Goal: Task Accomplishment & Management: Use online tool/utility

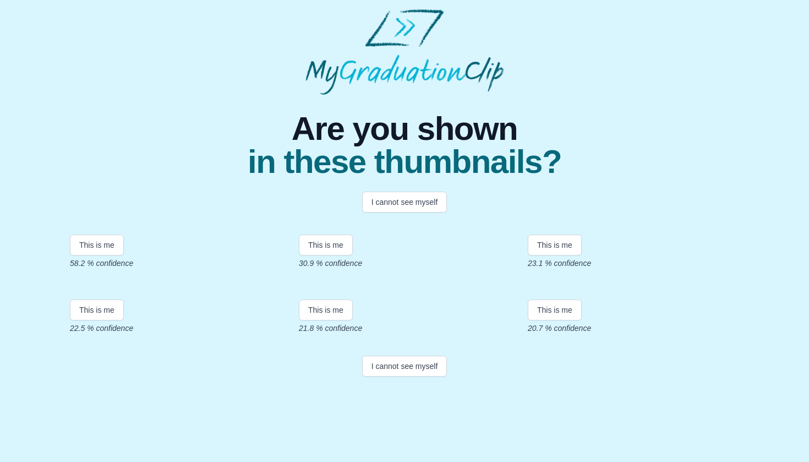
scroll to position [166, 0]
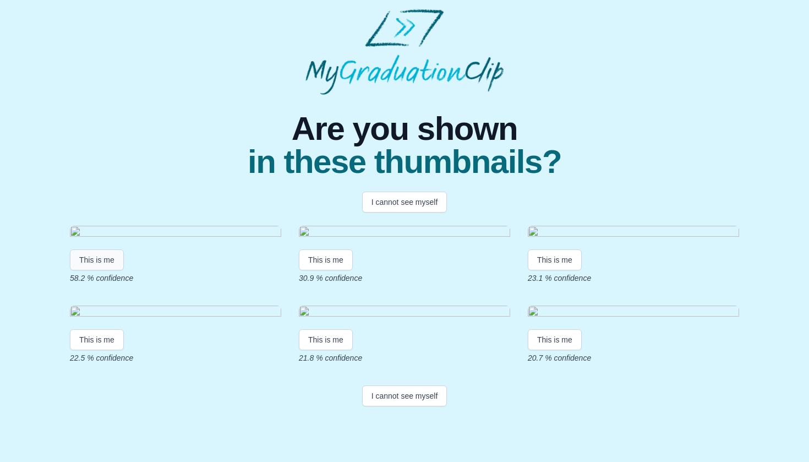
click at [98, 249] on button "This is me" at bounding box center [97, 259] width 54 height 21
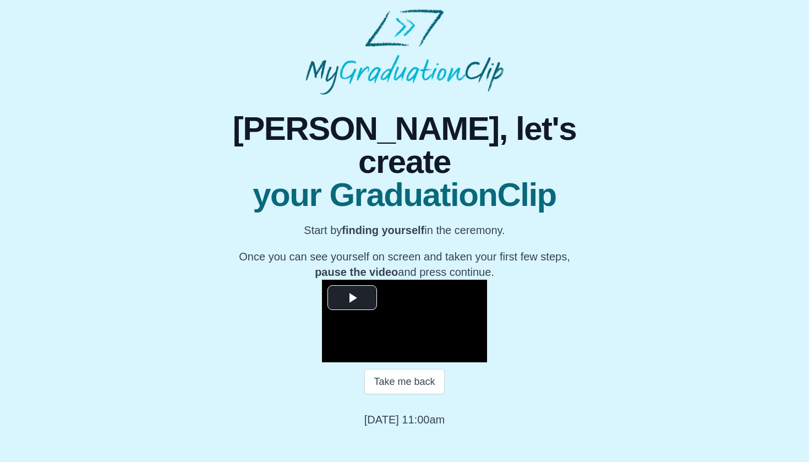
scroll to position [86, 0]
click at [352, 298] on span "Video Player" at bounding box center [352, 298] width 0 height 0
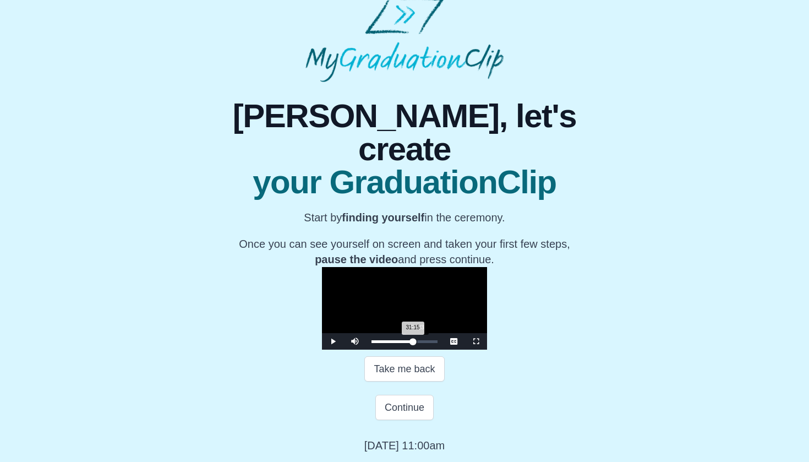
click at [372, 343] on div "Loaded : 0% 07:23 31:15 Progress : 0%" at bounding box center [405, 341] width 66 height 3
click at [366, 350] on div "Loaded : 0% 08:44 07:30 Progress : 0%" at bounding box center [404, 341] width 77 height 17
click at [366, 350] on div "Loaded : 0% 10:32 10:32 Progress : 0%" at bounding box center [404, 341] width 77 height 17
click at [372, 343] on div "Loaded : 0% 12:31 10:33 Progress : 0%" at bounding box center [405, 341] width 66 height 3
click at [372, 343] on div "Loaded : 0% 14:14 14:14 Progress : 0%" at bounding box center [405, 341] width 66 height 3
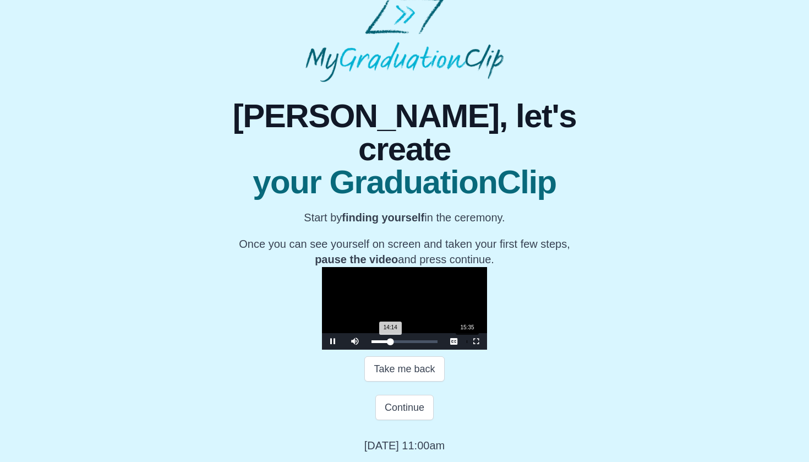
click at [372, 343] on div "Loaded : 0% 15:35 14:14 Progress : 0%" at bounding box center [405, 341] width 66 height 3
click at [372, 343] on div "Loaded : 0% 16:45 15:46 Progress : 0%" at bounding box center [405, 341] width 66 height 3
click at [372, 343] on div "Loaded : 0% 17:44 17:44 Progress : 0%" at bounding box center [405, 341] width 66 height 3
click at [374, 343] on div "Loaded : 0% 19:43 17:46 Progress : 0%" at bounding box center [405, 341] width 66 height 3
click at [386, 343] on div "Loaded : 0% 21:26 20:00 Progress : 0%" at bounding box center [405, 341] width 66 height 3
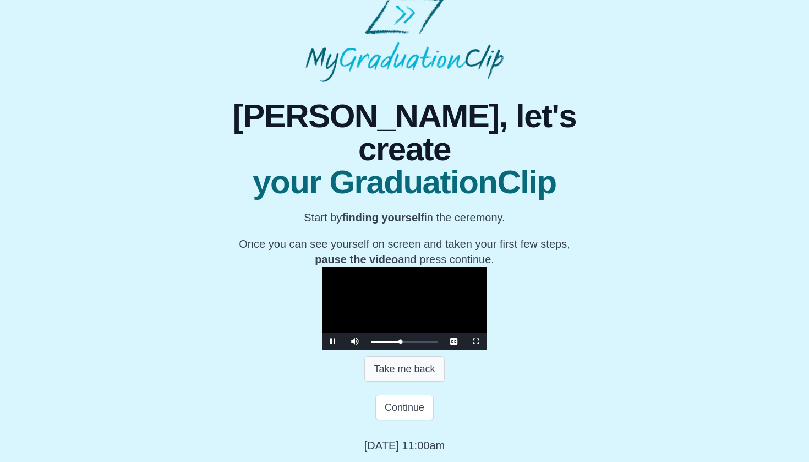
click at [391, 381] on button "Take me back" at bounding box center [404, 368] width 80 height 25
click at [333, 341] on span "Video Player" at bounding box center [333, 341] width 0 height 0
